Goal: Task Accomplishment & Management: Complete application form

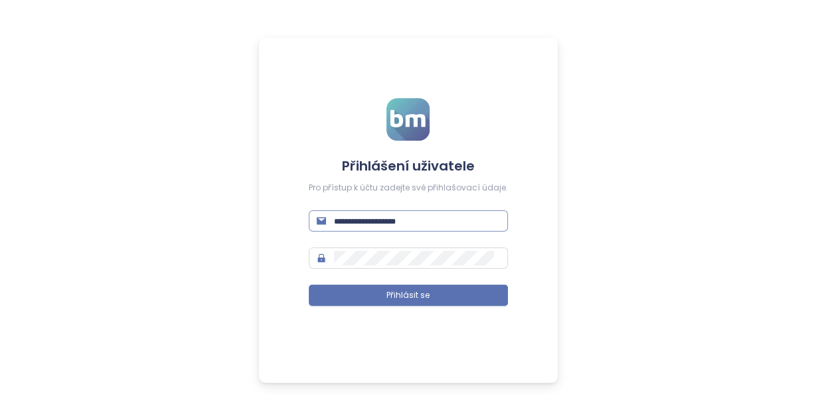
click at [339, 220] on input "text" at bounding box center [417, 221] width 166 height 15
click at [378, 226] on input "text" at bounding box center [417, 221] width 166 height 15
type input "**********"
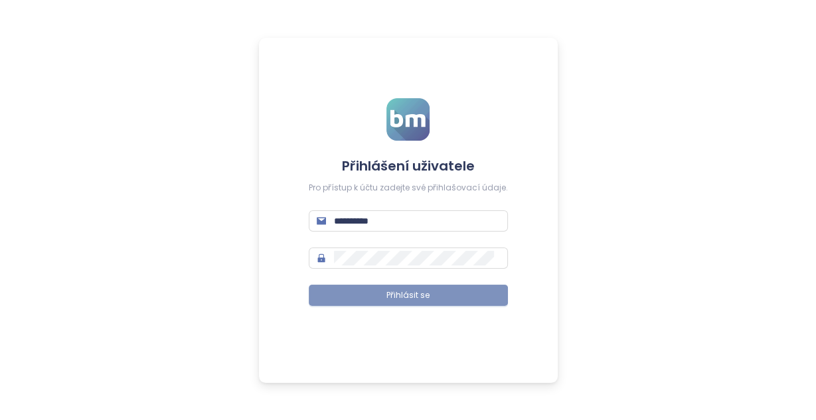
click at [396, 292] on span "Přihlásit se" at bounding box center [407, 295] width 43 height 13
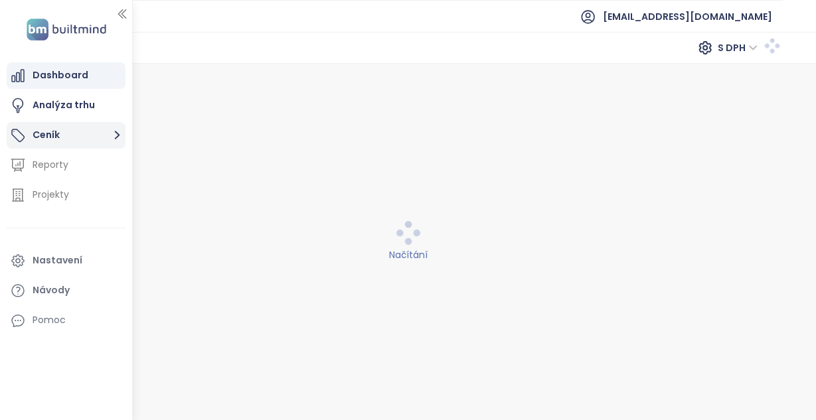
click at [42, 132] on button "Ceník" at bounding box center [66, 135] width 119 height 27
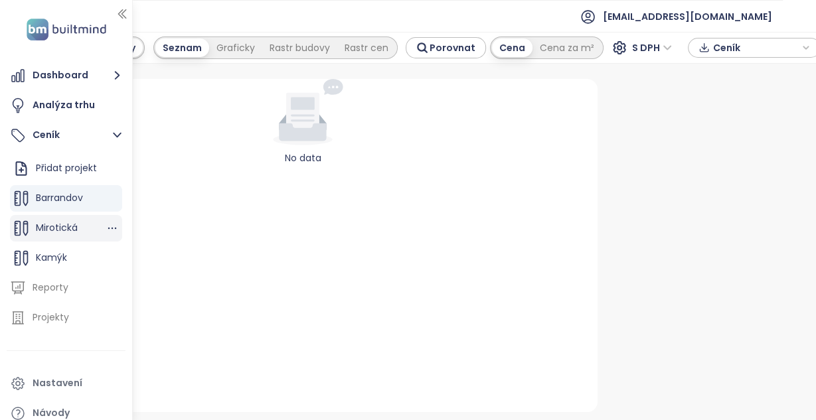
click at [62, 230] on span "Mirotická" at bounding box center [57, 227] width 42 height 13
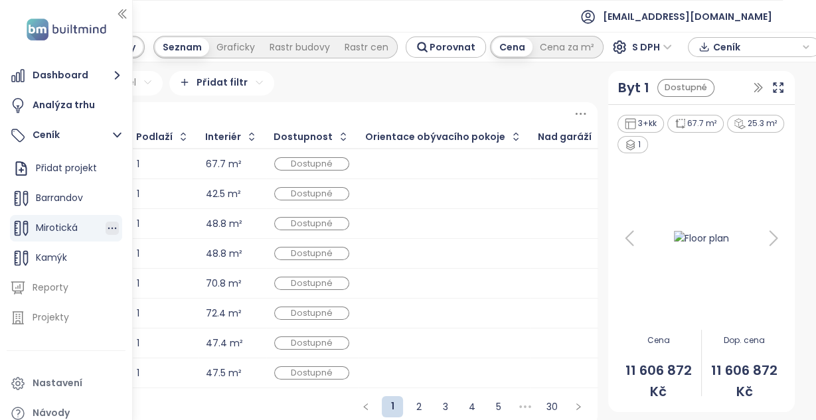
click at [112, 230] on icon "button" at bounding box center [112, 228] width 13 height 13
click at [165, 186] on button "Upravit" at bounding box center [168, 183] width 79 height 17
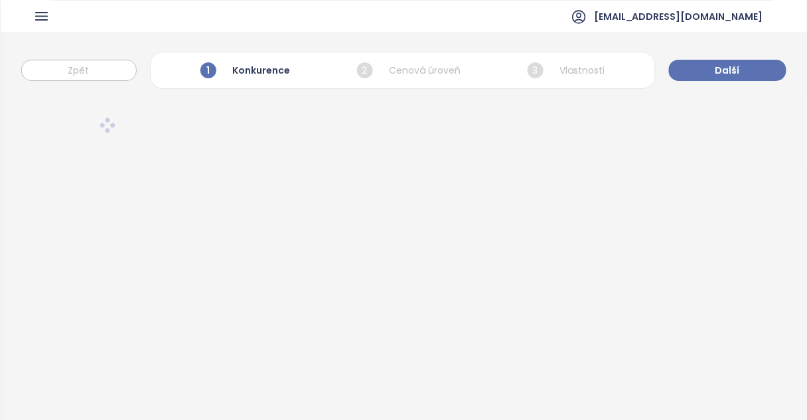
click at [502, 270] on div at bounding box center [403, 289] width 807 height 387
click at [39, 16] on icon "button" at bounding box center [41, 16] width 11 height 7
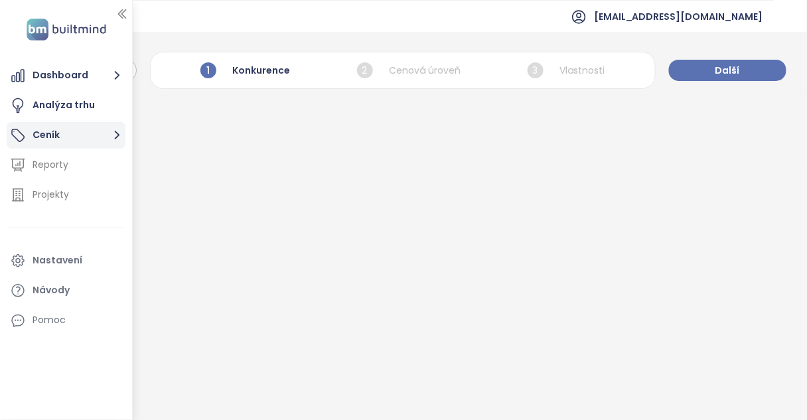
click at [48, 137] on button "Ceník" at bounding box center [66, 135] width 119 height 27
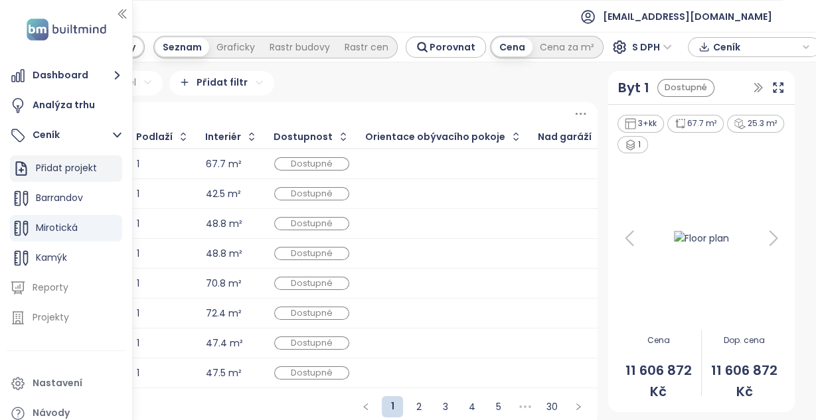
click at [61, 172] on div "Přidat projekt" at bounding box center [66, 168] width 61 height 17
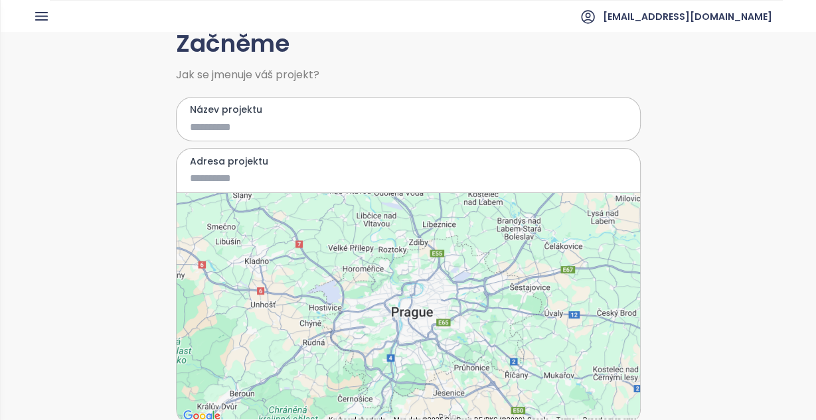
scroll to position [53, 0]
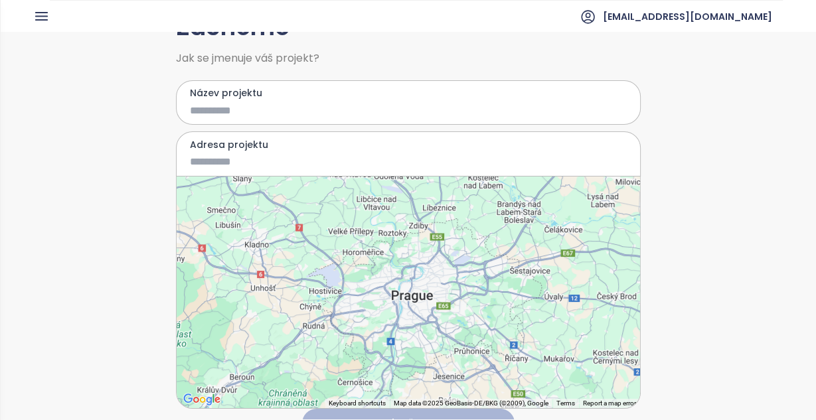
click at [198, 110] on input "Název projektu" at bounding box center [399, 110] width 418 height 17
type input "*********"
click at [224, 161] on input "Adresa projektu" at bounding box center [399, 161] width 418 height 17
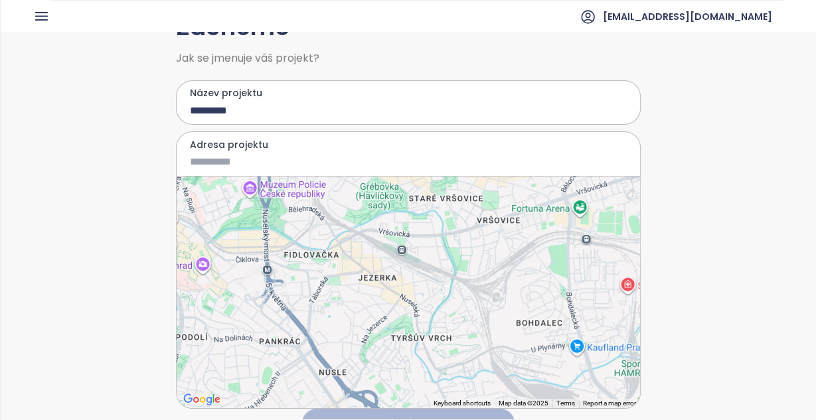
drag, startPoint x: 425, startPoint y: 360, endPoint x: 329, endPoint y: 218, distance: 171.2
click at [330, 218] on div at bounding box center [408, 293] width 463 height 232
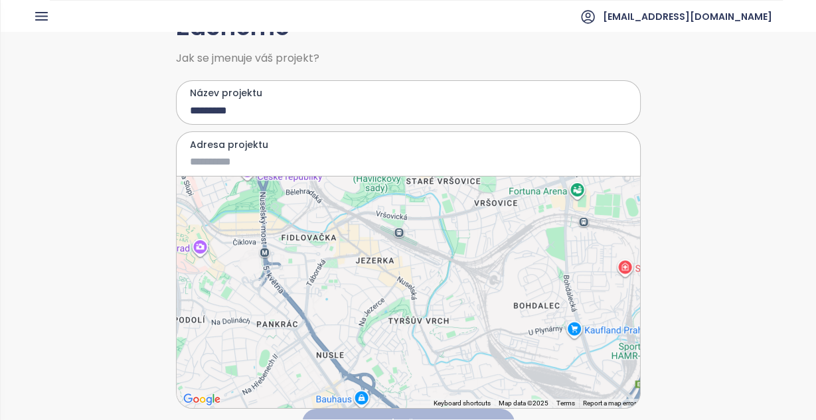
click at [205, 159] on input "Adresa projektu" at bounding box center [399, 161] width 418 height 17
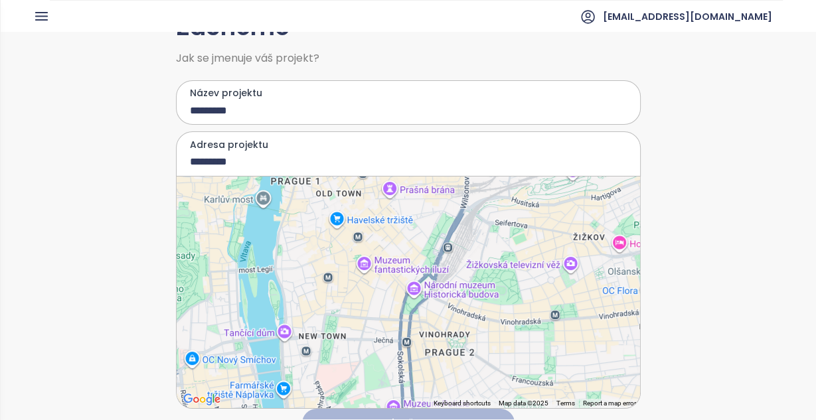
drag, startPoint x: 254, startPoint y: 193, endPoint x: 374, endPoint y: 271, distance: 142.5
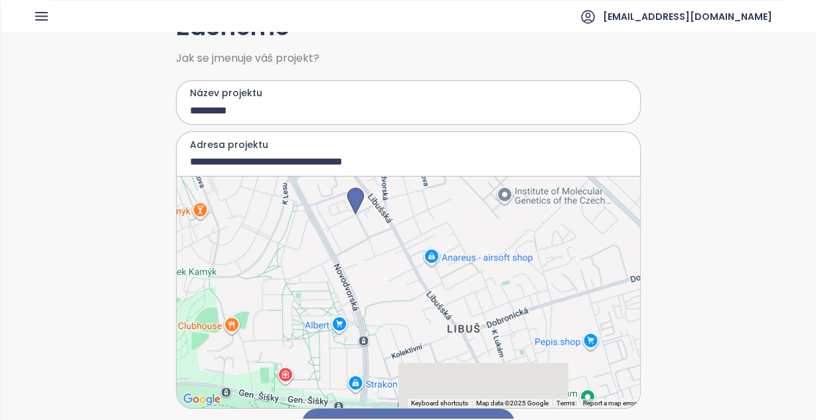
drag, startPoint x: 414, startPoint y: 329, endPoint x: 365, endPoint y: 273, distance: 73.4
click at [357, 246] on div at bounding box center [408, 293] width 463 height 232
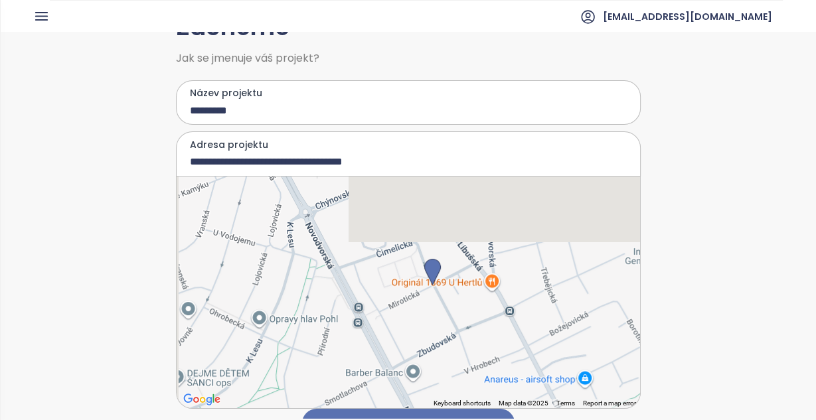
drag, startPoint x: 337, startPoint y: 252, endPoint x: 408, endPoint y: 380, distance: 145.9
click at [408, 380] on div at bounding box center [408, 293] width 463 height 232
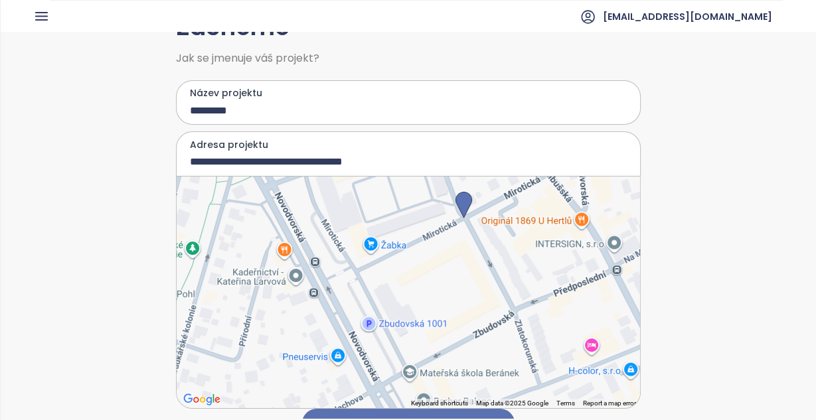
drag, startPoint x: 467, startPoint y: 218, endPoint x: 459, endPoint y: 202, distance: 17.8
click at [459, 202] on img at bounding box center [463, 205] width 17 height 27
click at [386, 313] on div at bounding box center [408, 293] width 463 height 232
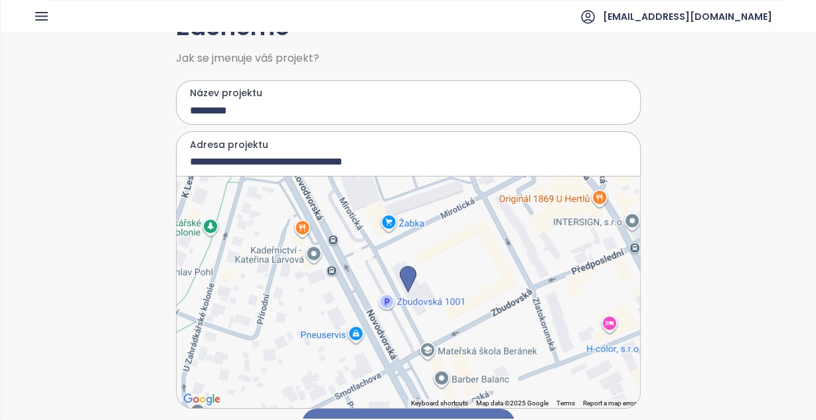
type input "**********"
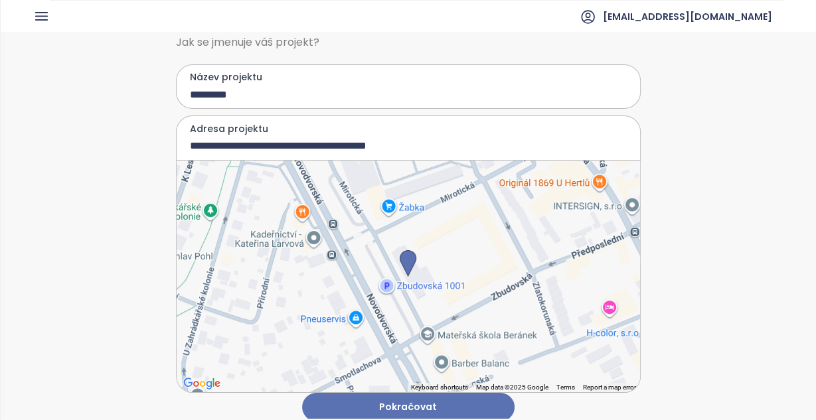
scroll to position [78, 0]
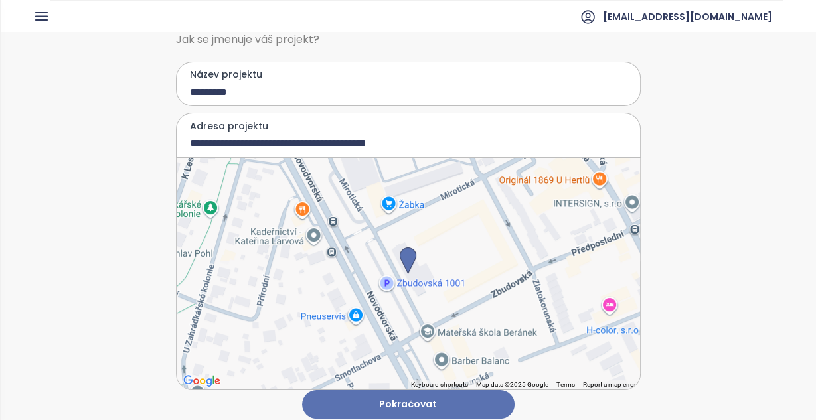
click at [447, 404] on button "Pokračovat" at bounding box center [408, 404] width 212 height 29
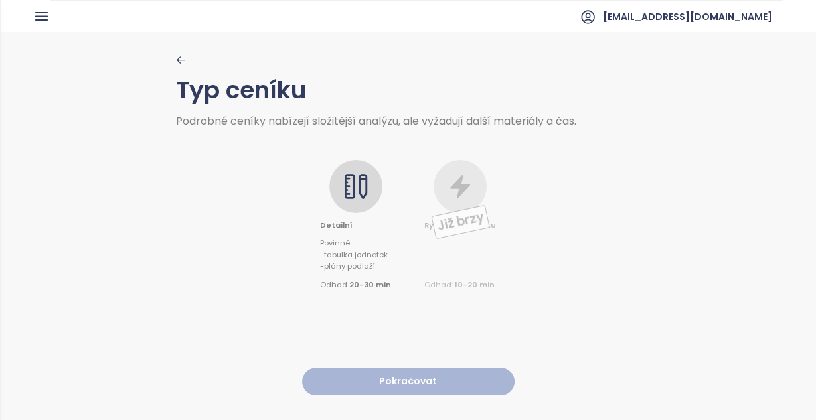
click at [368, 179] on div at bounding box center [355, 186] width 53 height 53
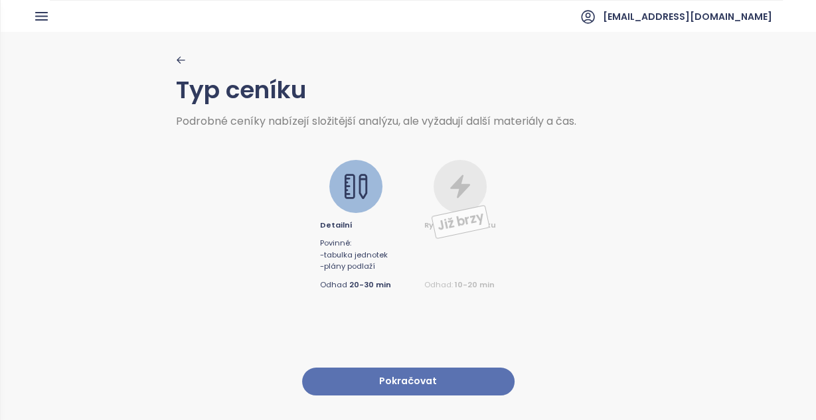
click at [425, 376] on button "Pokračovat" at bounding box center [408, 382] width 212 height 29
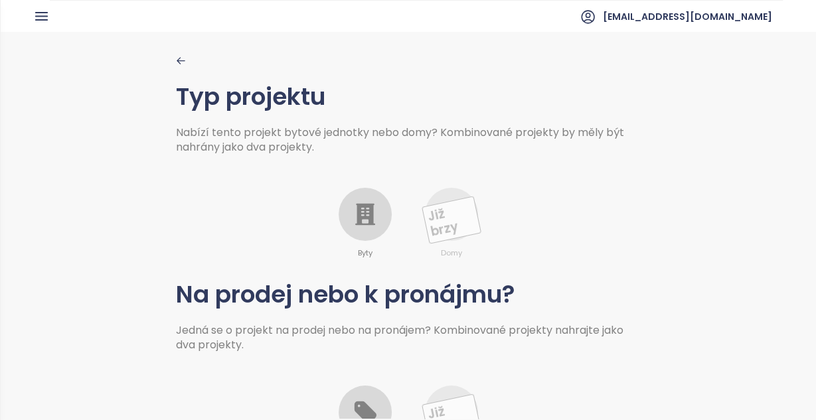
click at [359, 220] on icon at bounding box center [365, 214] width 27 height 27
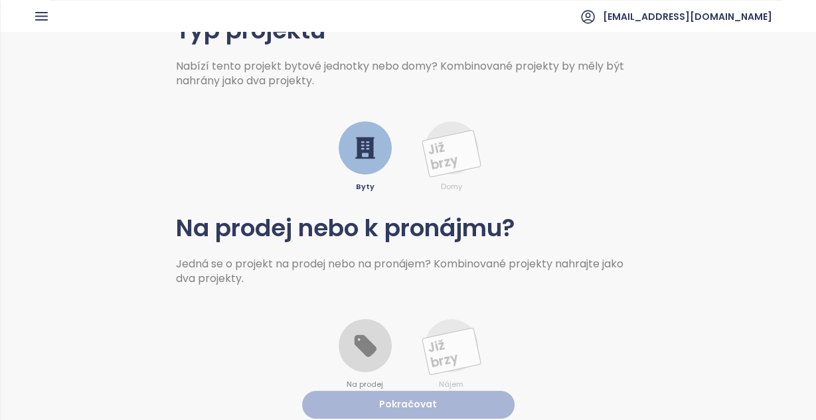
scroll to position [74, 0]
click at [361, 350] on icon at bounding box center [365, 346] width 27 height 27
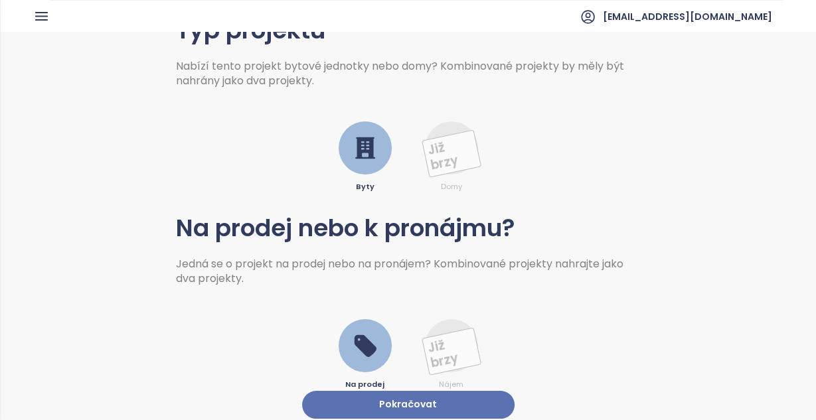
click at [388, 396] on button "Pokračovat" at bounding box center [408, 405] width 212 height 29
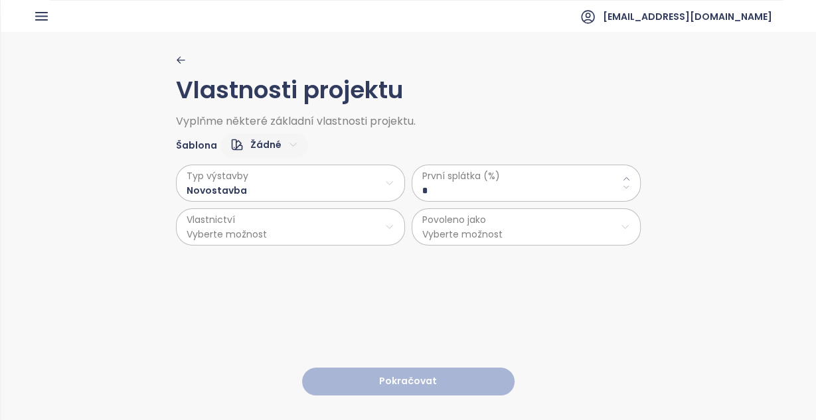
click at [432, 192] on \(\%\) "*" at bounding box center [526, 190] width 208 height 15
type \(\%\) "**"
click at [253, 238] on html "Dashboard Analýza trhu Ceník Reporty Projekty Nastavení Návody Pomoc jrd@jrd.cz…" at bounding box center [408, 210] width 816 height 420
drag, startPoint x: 240, startPoint y: 263, endPoint x: 256, endPoint y: 267, distance: 15.8
click at [240, 263] on span "Osobní" at bounding box center [286, 259] width 221 height 19
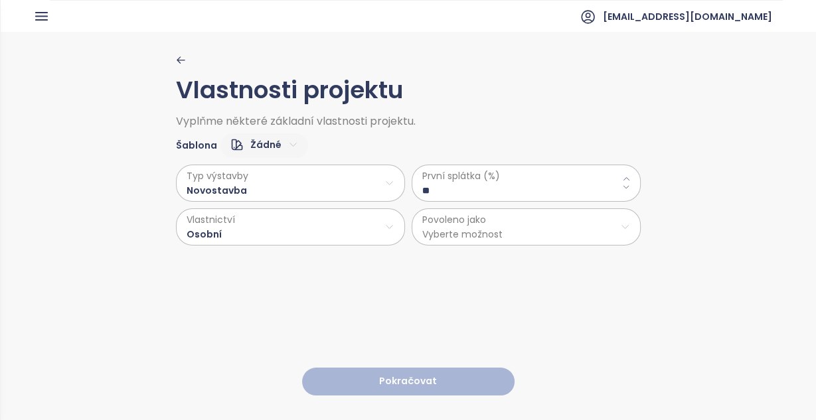
click at [462, 226] on html "Dashboard Analýza trhu Ceník Reporty Projekty Nastavení Návody Pomoc jrd@jrd.cz…" at bounding box center [408, 210] width 816 height 420
click at [467, 291] on span "Byty a nebytové prostory" at bounding box center [521, 295] width 221 height 19
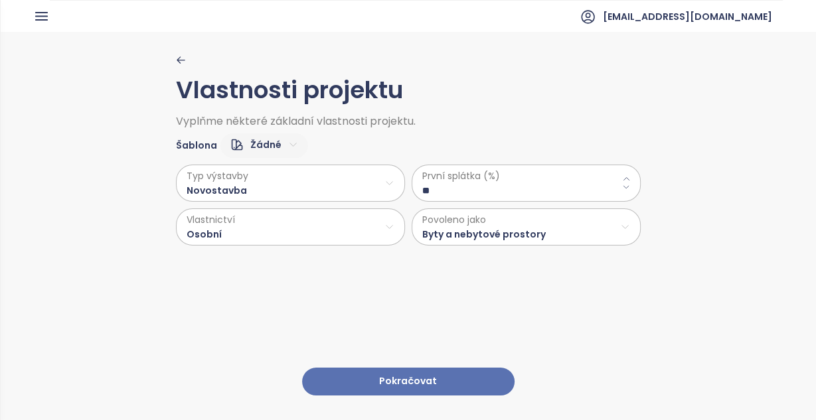
click at [431, 369] on button "Pokračovat" at bounding box center [408, 382] width 212 height 29
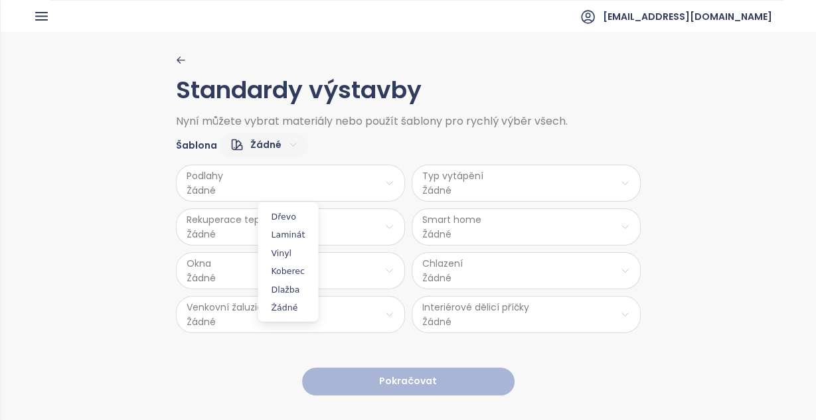
click at [364, 192] on html "Dashboard Analýza trhu Ceník Reporty Projekty Nastavení Návody Pomoc jrd@jrd.cz…" at bounding box center [408, 210] width 816 height 420
click at [295, 255] on span "Vinyl" at bounding box center [288, 253] width 54 height 19
click at [256, 228] on html "Dashboard Analýza trhu Ceník Reporty Projekty Nastavení Návody Pomoc jrd@jrd.cz…" at bounding box center [408, 210] width 816 height 420
click at [396, 149] on html "Dashboard Analýza trhu Ceník Reporty Projekty Nastavení Návody Pomoc jrd@jrd.cz…" at bounding box center [408, 210] width 816 height 420
click at [200, 140] on span "Šablona" at bounding box center [196, 145] width 41 height 15
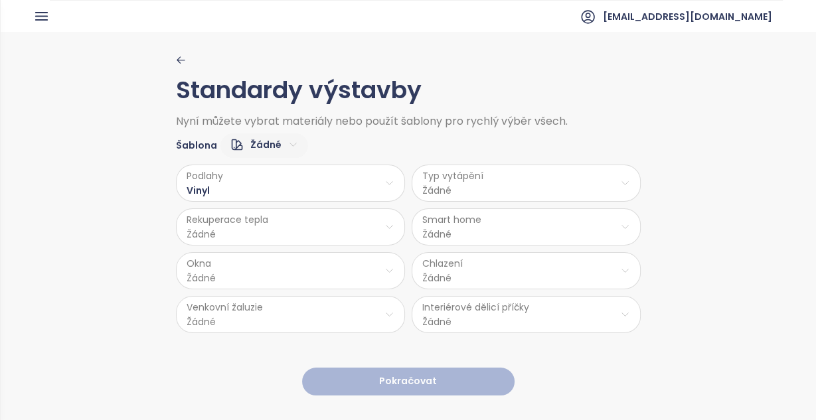
click at [262, 146] on html "Dashboard Analýza trhu Ceník Reporty Projekty Nastavení Návody Pomoc jrd@jrd.cz…" at bounding box center [408, 210] width 816 height 420
click at [262, 209] on span "Střední" at bounding box center [259, 209] width 50 height 19
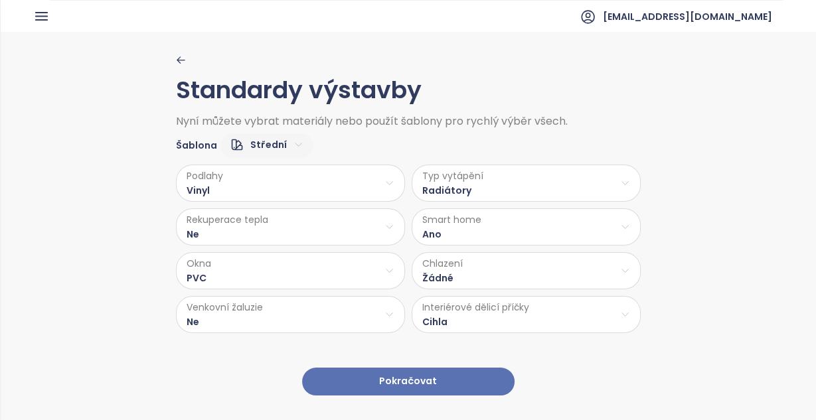
click at [383, 231] on html "Dashboard Analýza trhu Ceník Reporty Projekty Nastavení Návody Pomoc jrd@jrd.cz…" at bounding box center [408, 210] width 816 height 420
click at [287, 256] on span "Ano" at bounding box center [286, 259] width 36 height 19
click at [270, 311] on html "Dashboard Analýza trhu Ceník Reporty Projekty Nastavení Návody Pomoc jrd@jrd.cz…" at bounding box center [408, 210] width 816 height 420
click at [278, 346] on span "Ano" at bounding box center [288, 346] width 54 height 18
click at [526, 271] on html "Dashboard Analýza trhu Ceník Reporty Projekty Nastavení Návody Pomoc jrd@jrd.cz…" at bounding box center [408, 210] width 816 height 420
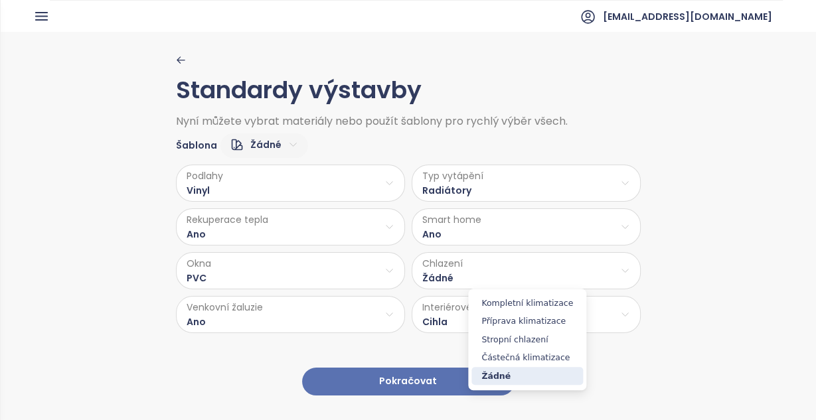
click at [656, 269] on html "Dashboard Analýza trhu Ceník Reporty Projekty Nastavení Návody Pomoc jrd@jrd.cz…" at bounding box center [408, 210] width 816 height 420
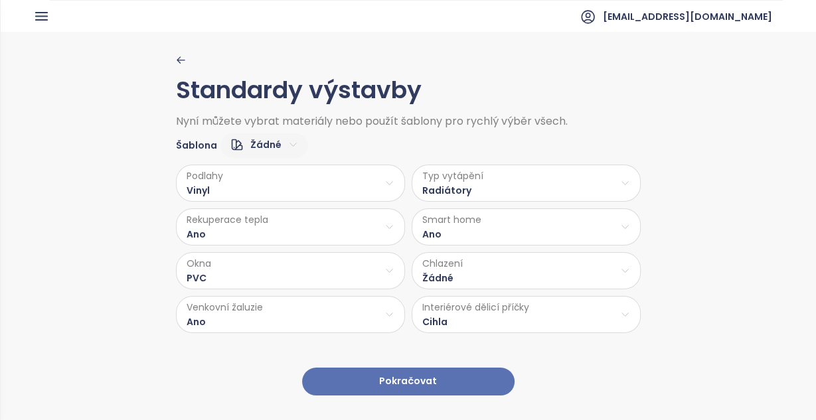
click at [506, 188] on html "Dashboard Analýza trhu Ceník Reporty Projekty Nastavení Návody Pomoc jrd@jrd.cz…" at bounding box center [408, 210] width 816 height 420
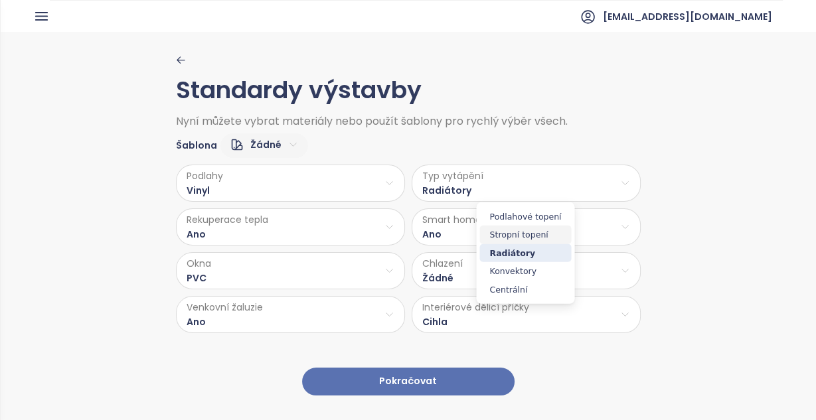
click at [516, 236] on span "Stropní topení" at bounding box center [525, 235] width 92 height 19
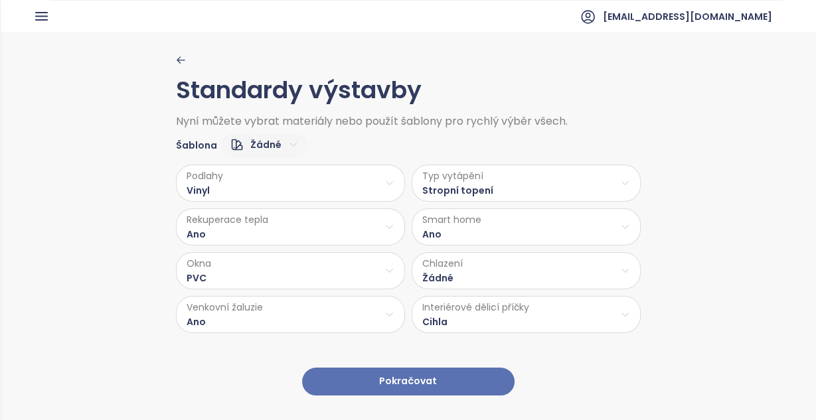
click at [440, 372] on button "Pokračovat" at bounding box center [408, 382] width 212 height 29
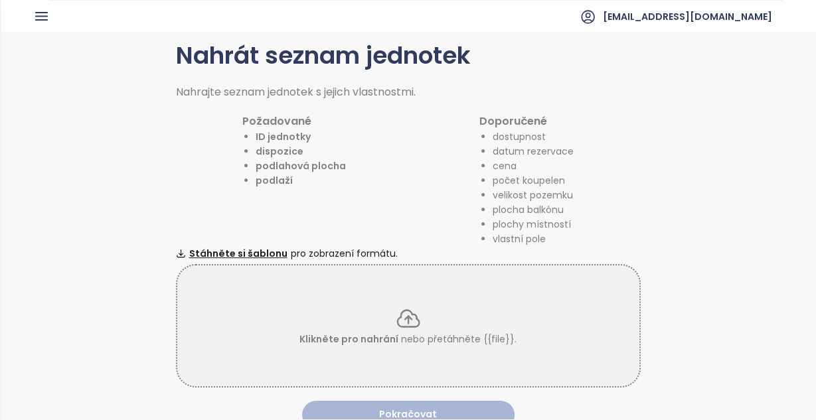
scroll to position [50, 0]
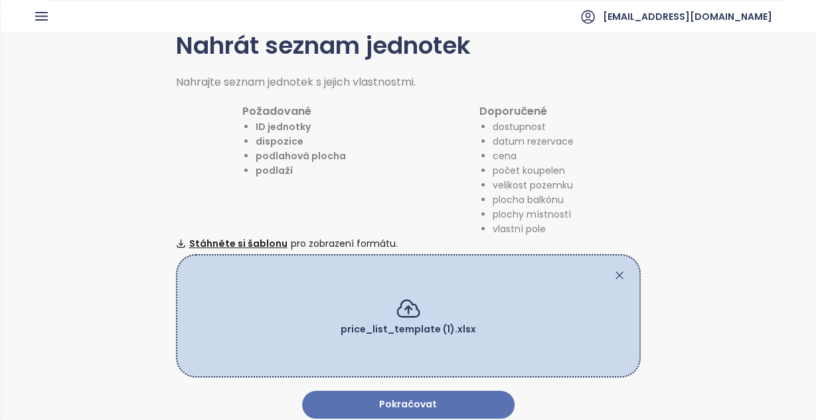
click at [432, 403] on button "Pokračovat" at bounding box center [408, 405] width 212 height 29
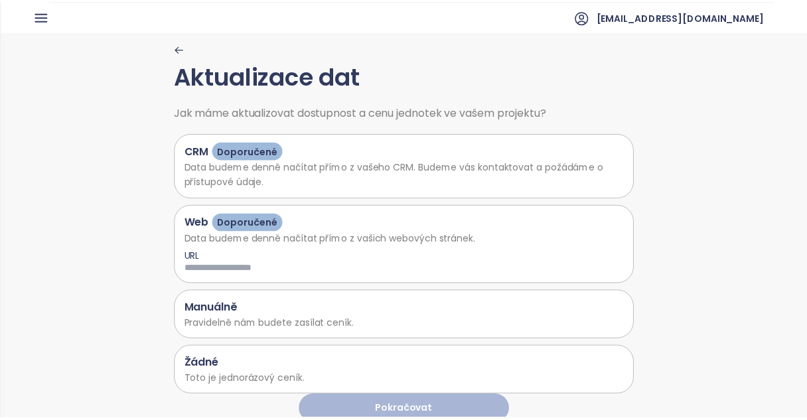
scroll to position [23, 0]
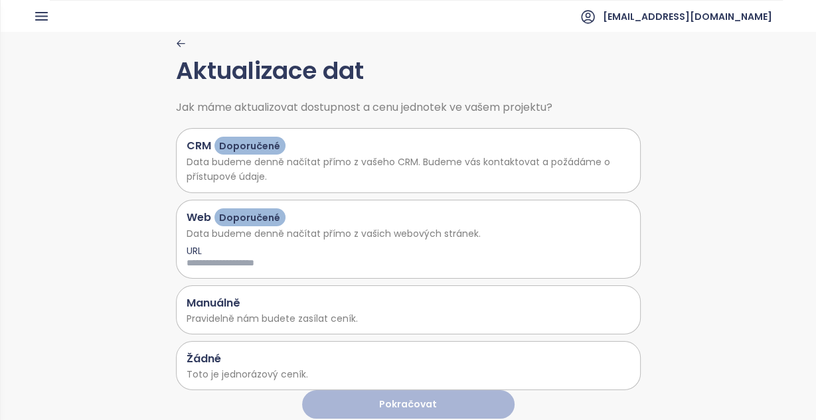
click at [222, 367] on p "Toto je jednorázový ceník." at bounding box center [408, 374] width 443 height 15
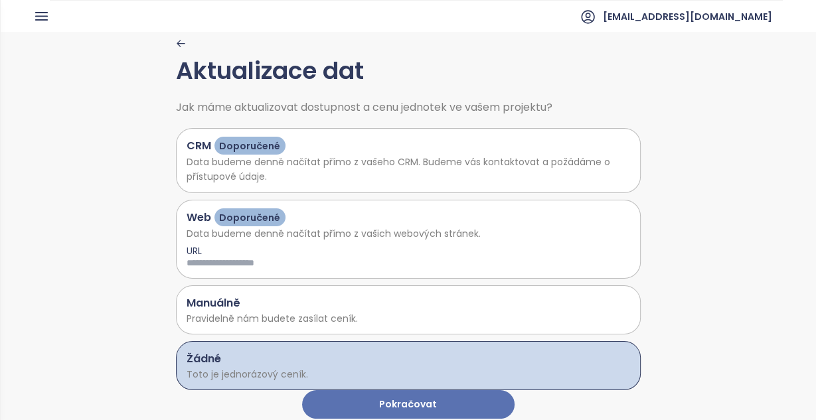
click at [419, 402] on button "Pokračovat" at bounding box center [408, 404] width 212 height 29
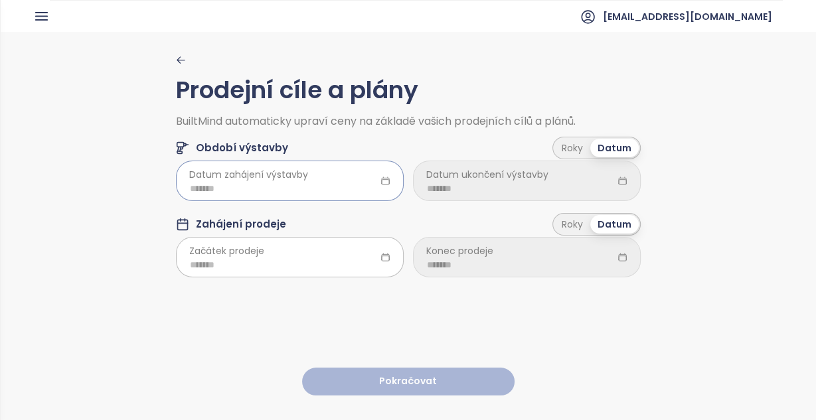
click at [244, 183] on input at bounding box center [290, 188] width 200 height 15
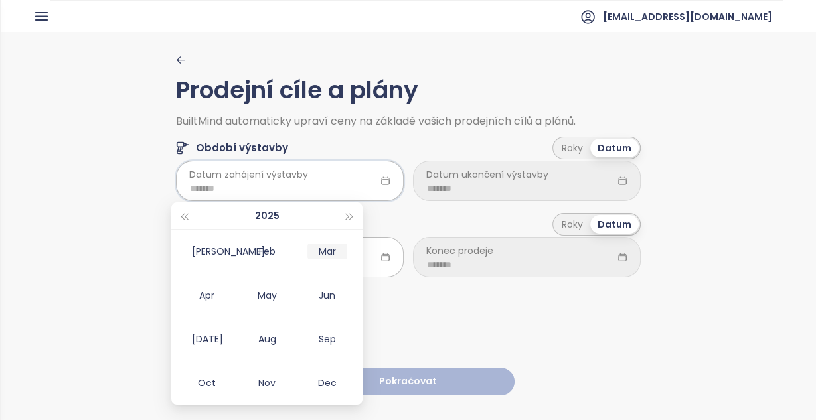
type input "*******"
click at [348, 217] on span "button" at bounding box center [349, 217] width 7 height 7
click at [328, 299] on div "Jun" at bounding box center [327, 295] width 40 height 16
type input "*******"
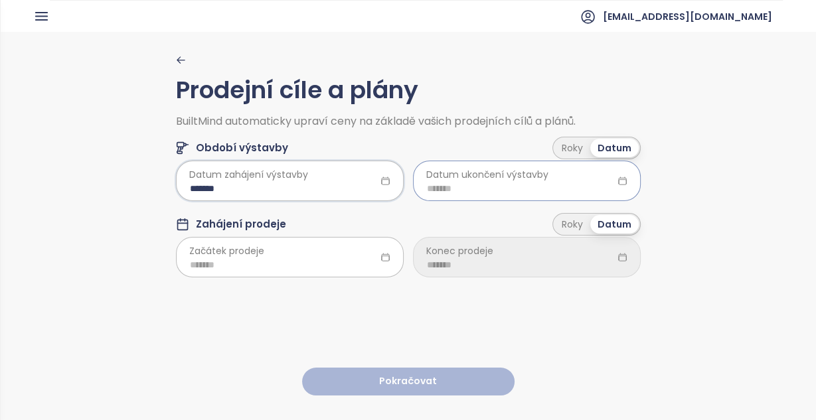
click at [485, 189] on input at bounding box center [527, 188] width 200 height 15
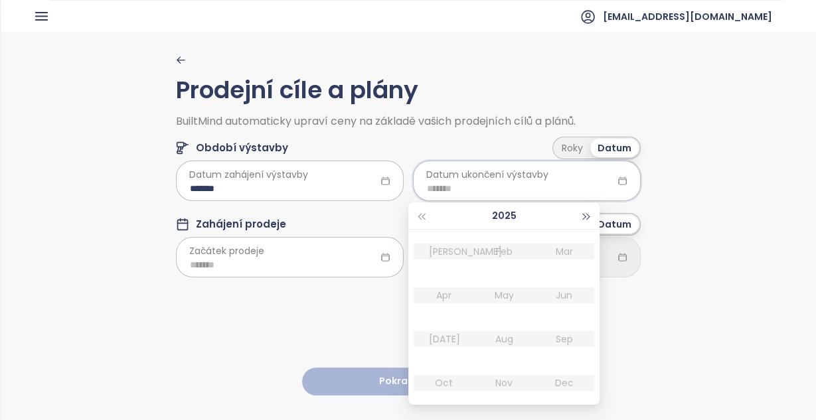
click at [583, 218] on span "button" at bounding box center [586, 217] width 7 height 7
click at [502, 341] on div "Aug" at bounding box center [504, 339] width 40 height 16
type input "*******"
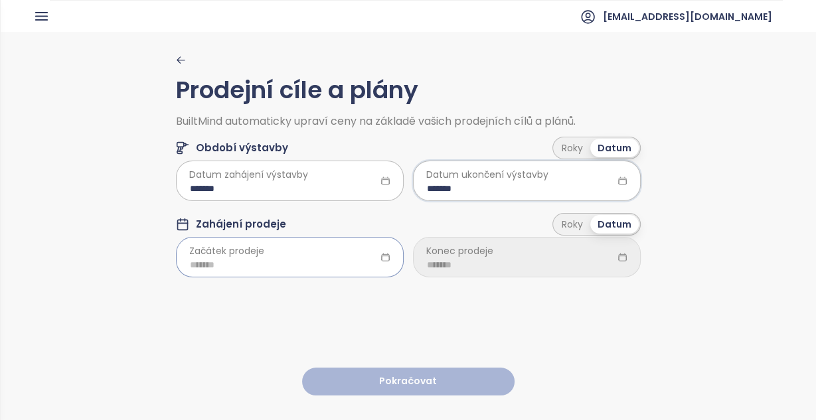
click at [325, 264] on input at bounding box center [290, 265] width 200 height 15
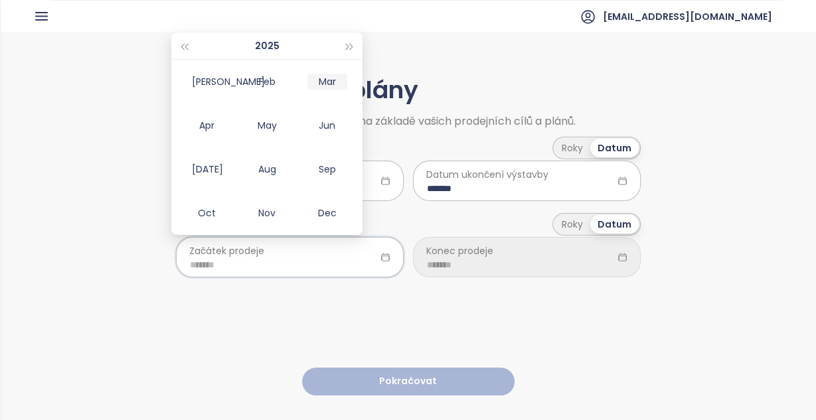
click at [334, 80] on div "Mar" at bounding box center [327, 82] width 40 height 16
type input "*******"
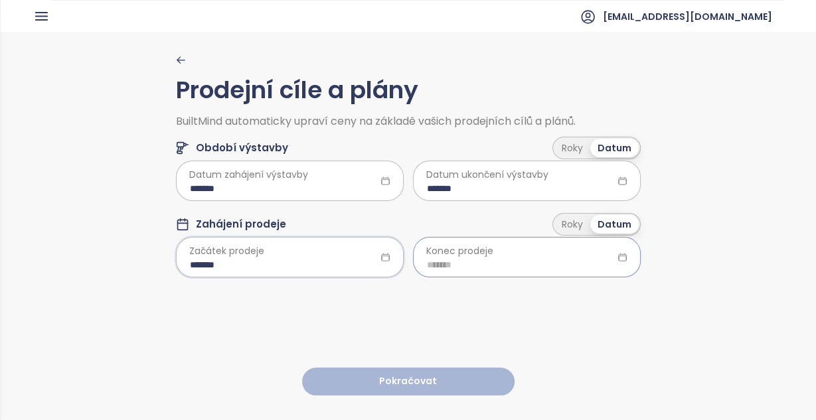
click at [509, 266] on input at bounding box center [527, 265] width 200 height 15
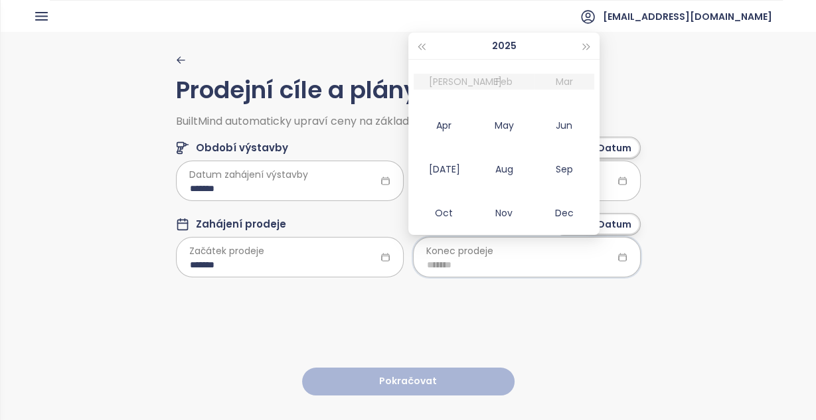
type input "*******"
click at [585, 44] on span "button" at bounding box center [586, 47] width 7 height 7
type input "*******"
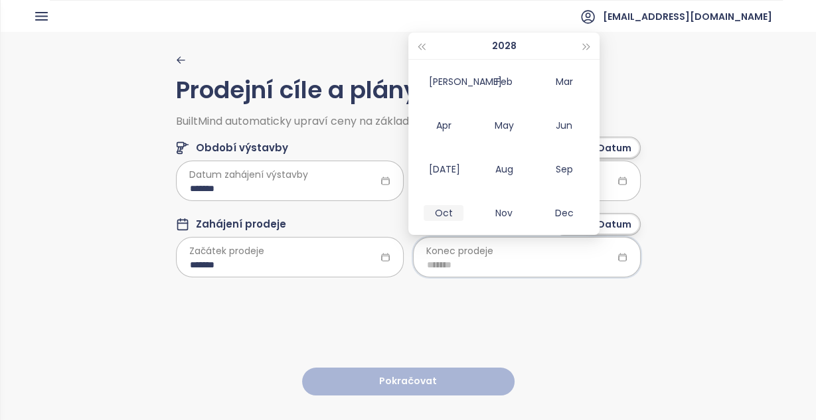
click at [449, 210] on div "Oct" at bounding box center [443, 213] width 40 height 16
type input "*******"
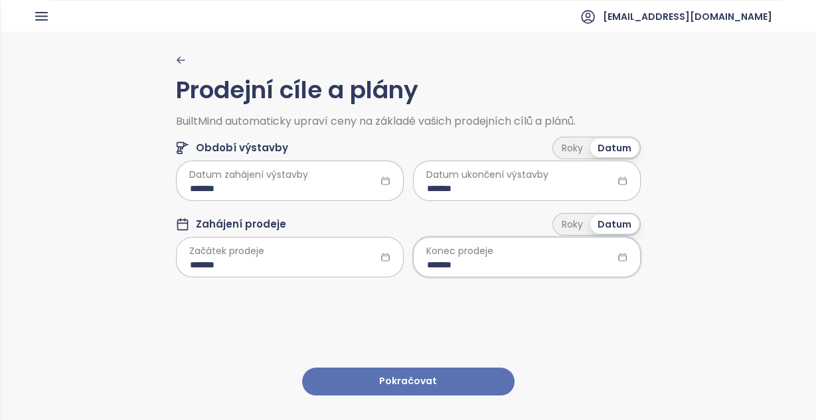
click at [451, 369] on button "Pokračovat" at bounding box center [408, 382] width 212 height 29
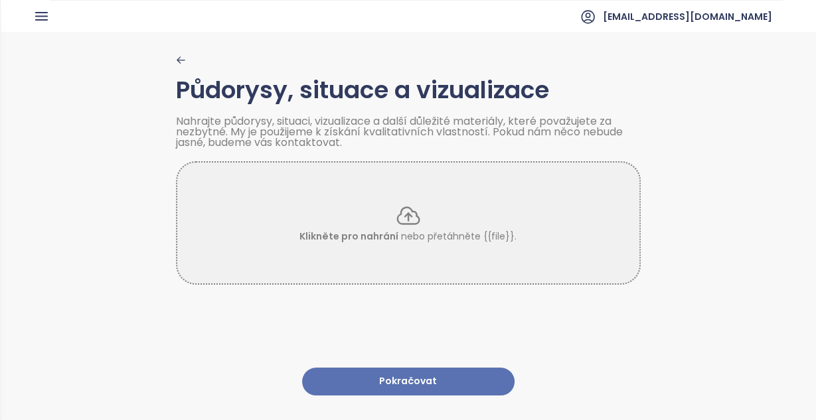
click at [451, 369] on button "Pokračovat" at bounding box center [408, 382] width 212 height 29
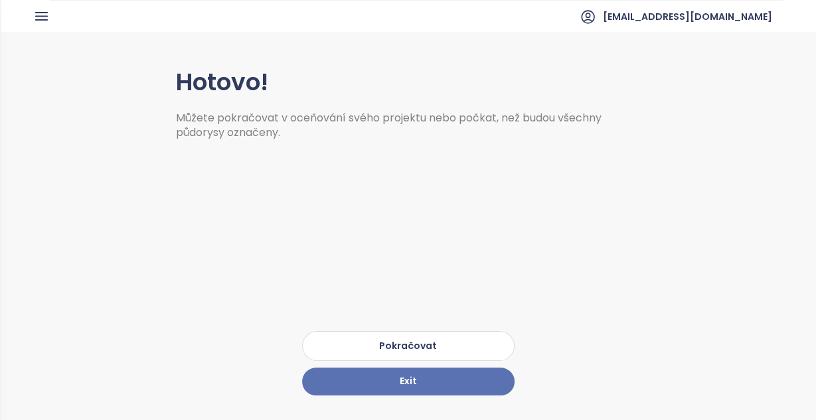
click at [395, 334] on button "Pokračovat" at bounding box center [408, 346] width 212 height 30
